Goal: Obtain resource: Obtain resource

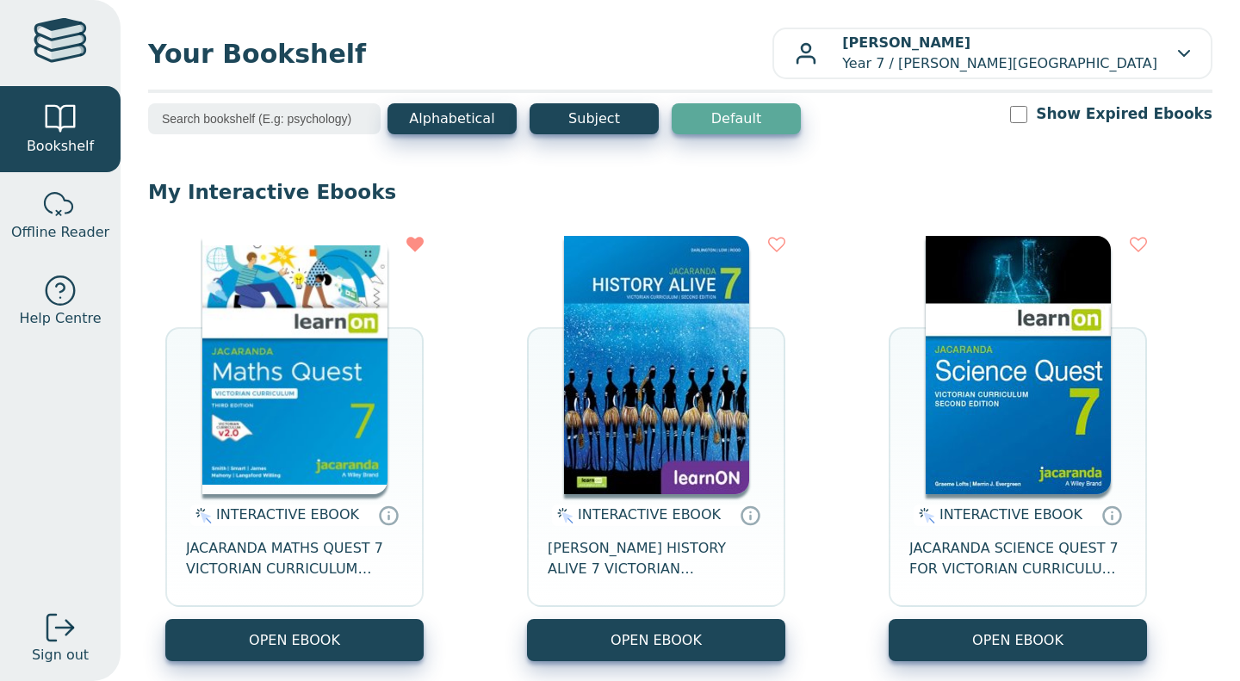
click at [638, 417] on img at bounding box center [656, 365] width 185 height 258
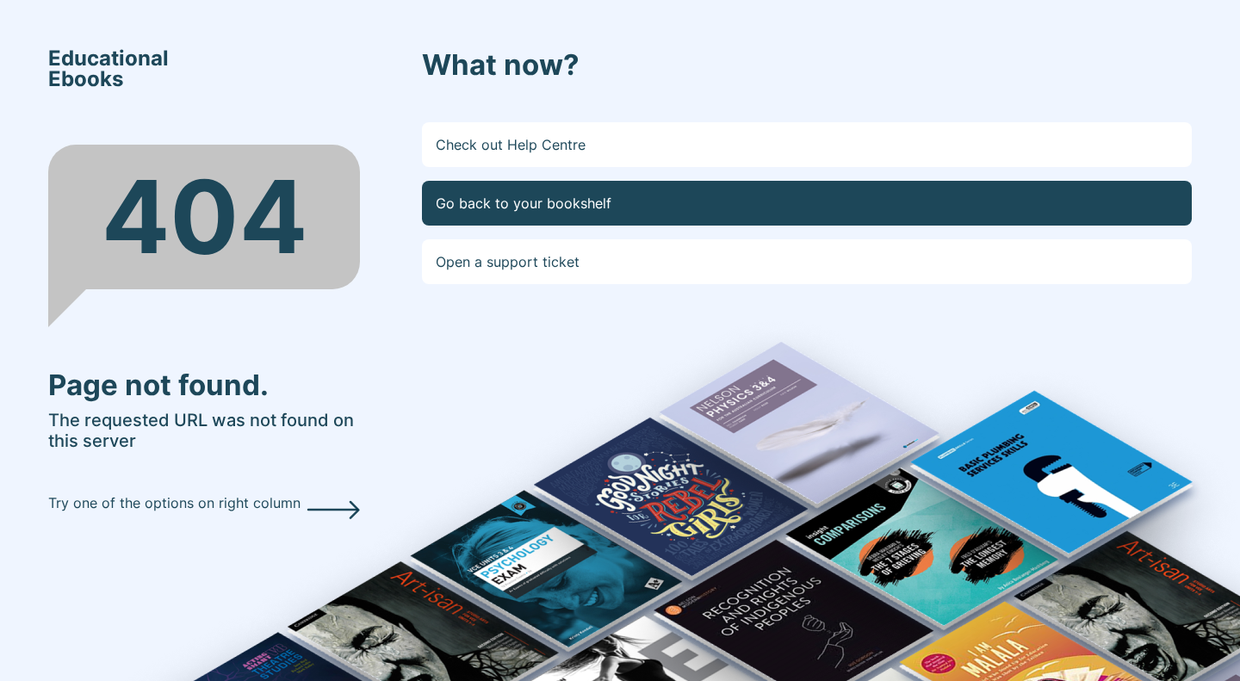
click at [447, 211] on link "Go back to your bookshelf" at bounding box center [807, 203] width 770 height 45
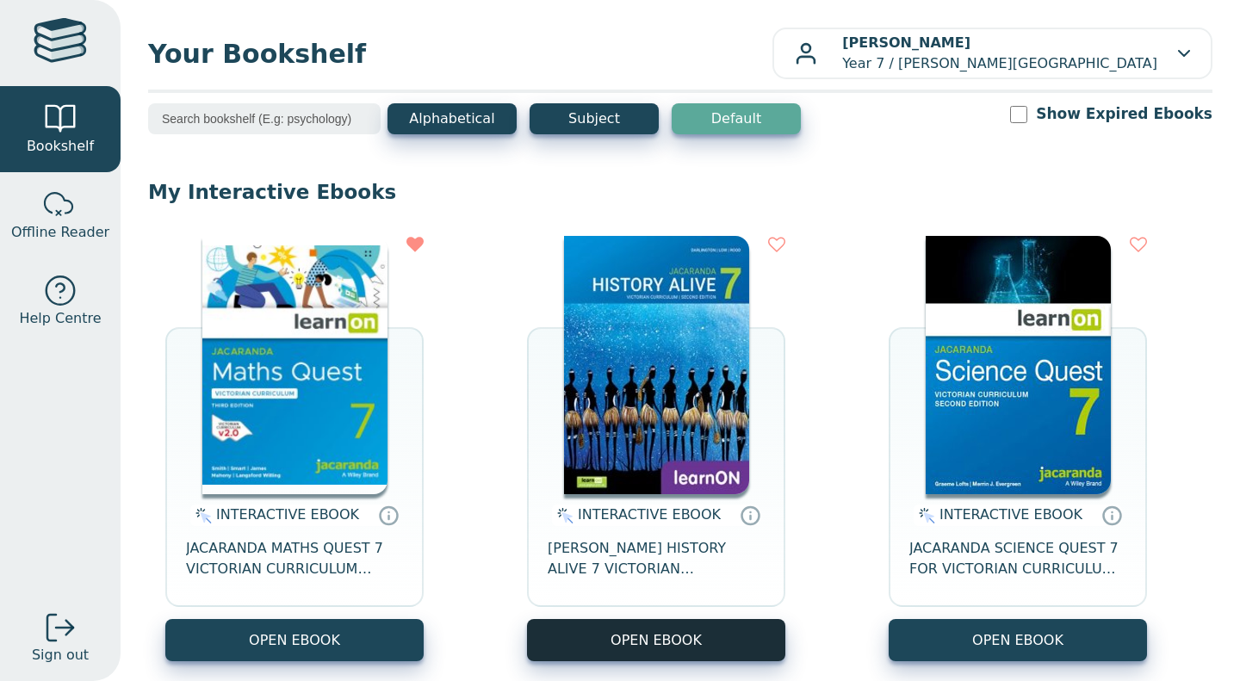
click at [609, 643] on button "OPEN EBOOK" at bounding box center [656, 640] width 258 height 42
